Goal: Complete application form

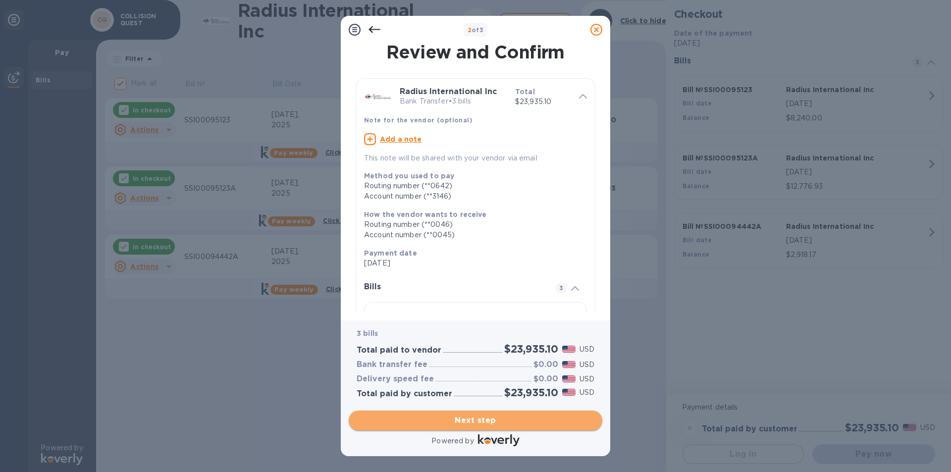
click at [492, 424] on span "Next step" at bounding box center [476, 421] width 238 height 12
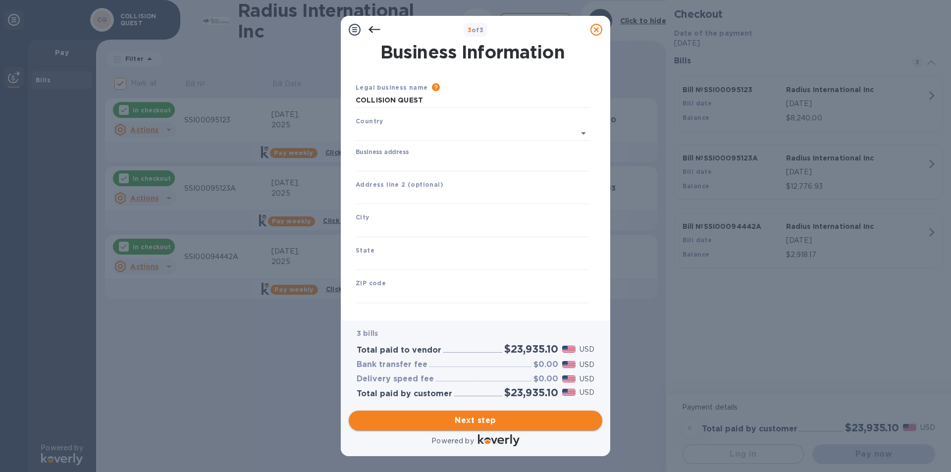
type input "[GEOGRAPHIC_DATA]"
click at [411, 157] on input "Business address" at bounding box center [473, 162] width 234 height 15
type input "[STREET_ADDRESS]"
click at [375, 225] on input "text" at bounding box center [473, 227] width 234 height 15
type input "FALL RIVER"
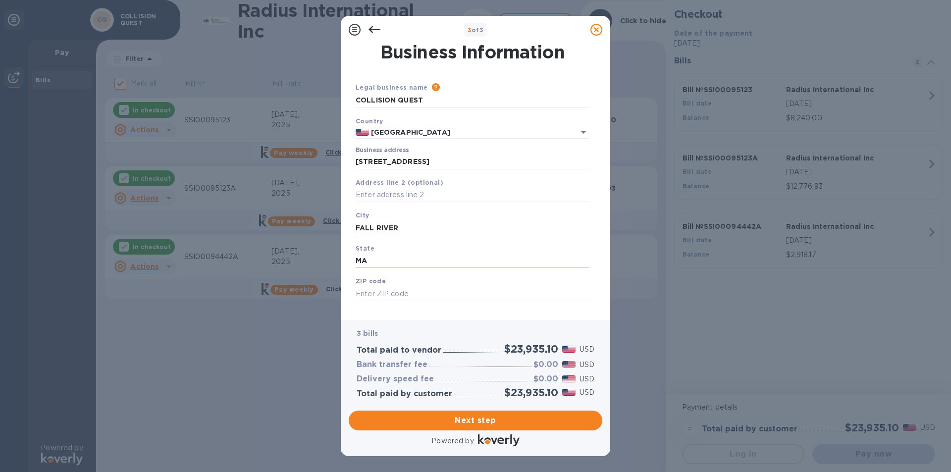
type input "MA"
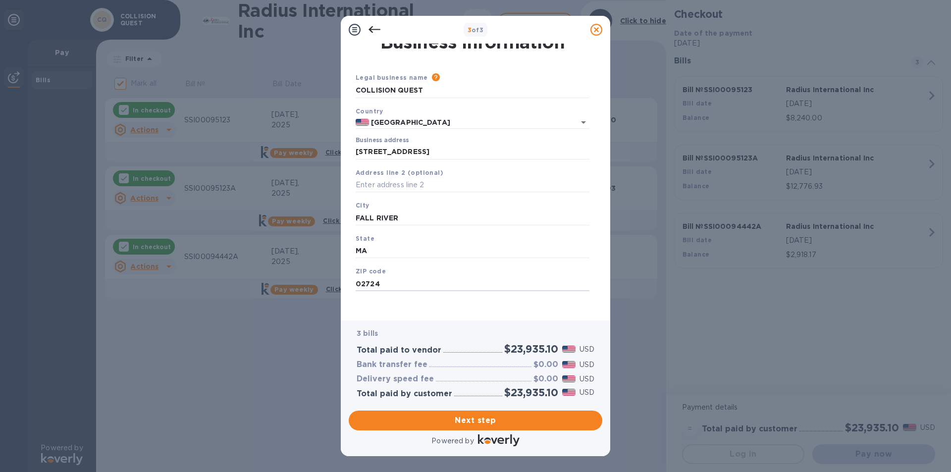
scroll to position [12, 0]
type input "02724"
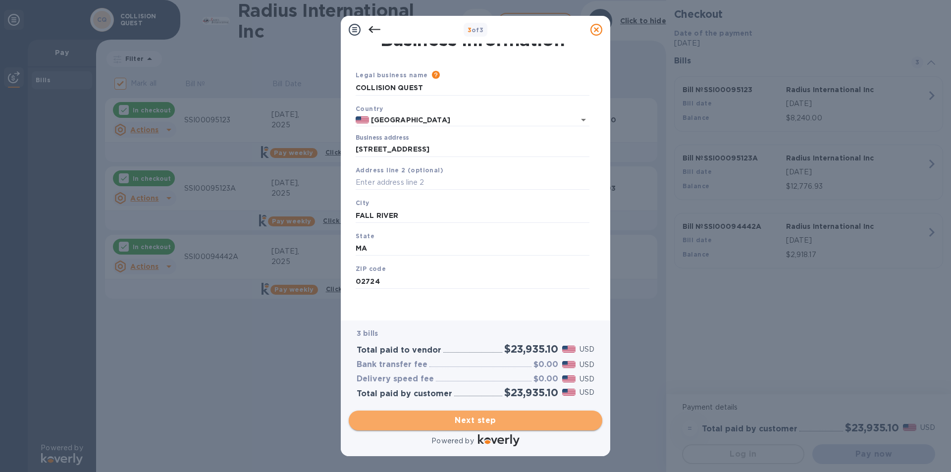
click at [499, 422] on span "Next step" at bounding box center [476, 421] width 238 height 12
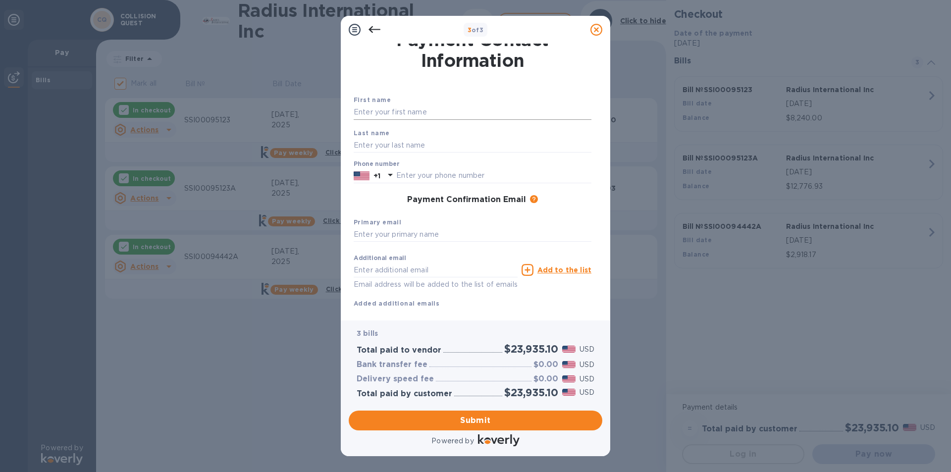
click at [421, 112] on input "text" at bounding box center [473, 112] width 238 height 15
type input "[PERSON_NAME]"
type input "5086755422"
click at [474, 237] on input "text" at bounding box center [473, 234] width 238 height 15
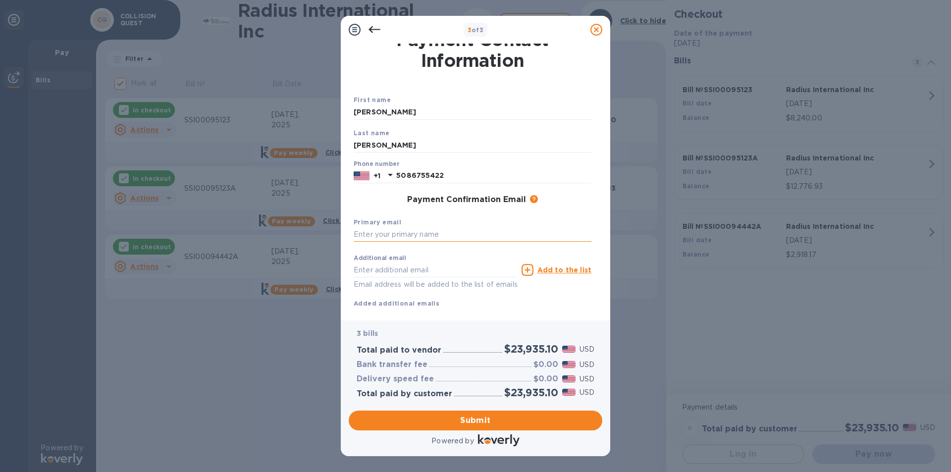
click at [402, 235] on input "text" at bounding box center [473, 234] width 238 height 15
type input "A"
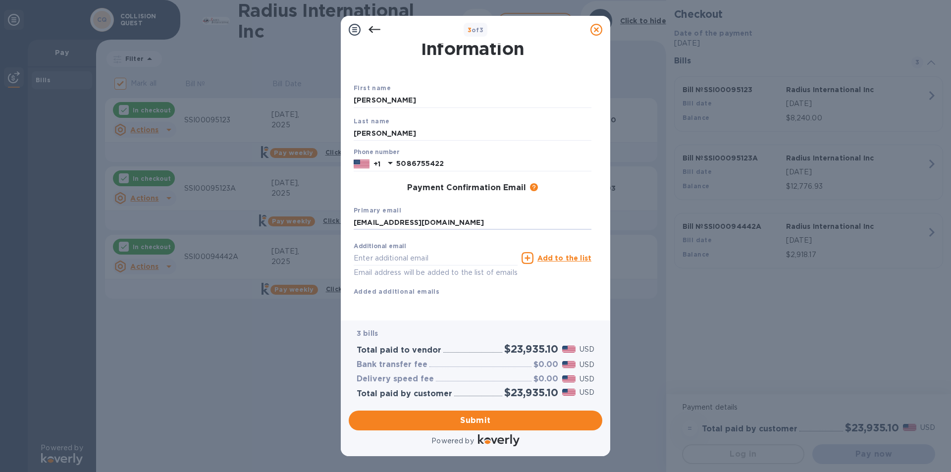
scroll to position [36, 0]
type input "[EMAIL_ADDRESS][DOMAIN_NAME]"
click at [493, 422] on span "Submit" at bounding box center [476, 421] width 238 height 12
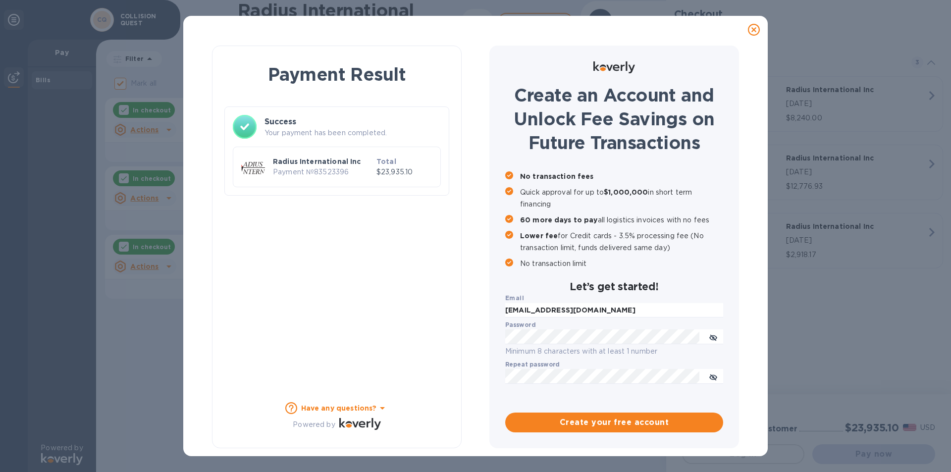
checkbox input "false"
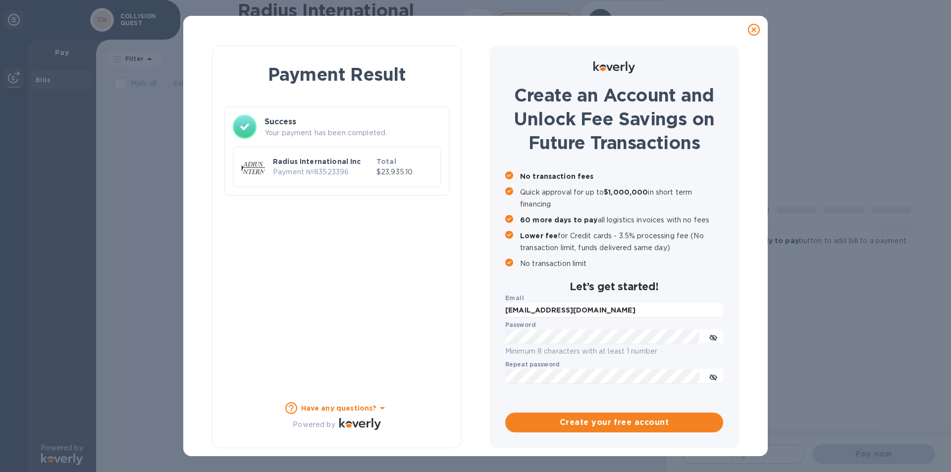
scroll to position [0, 0]
